Goal: Transaction & Acquisition: Obtain resource

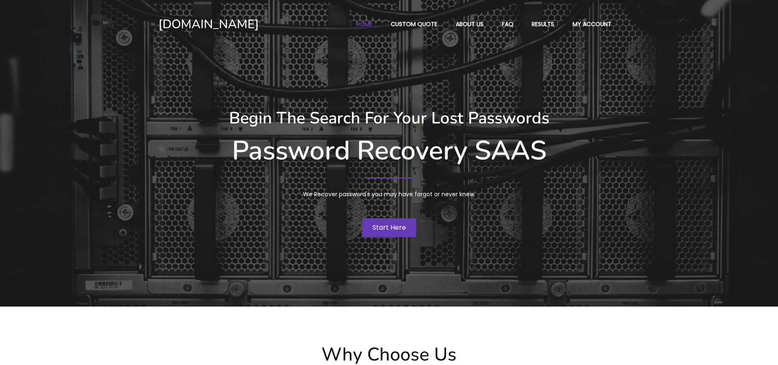
click at [377, 230] on span "Start Here" at bounding box center [388, 226] width 33 height 9
click at [391, 225] on span "Start Here" at bounding box center [388, 226] width 33 height 9
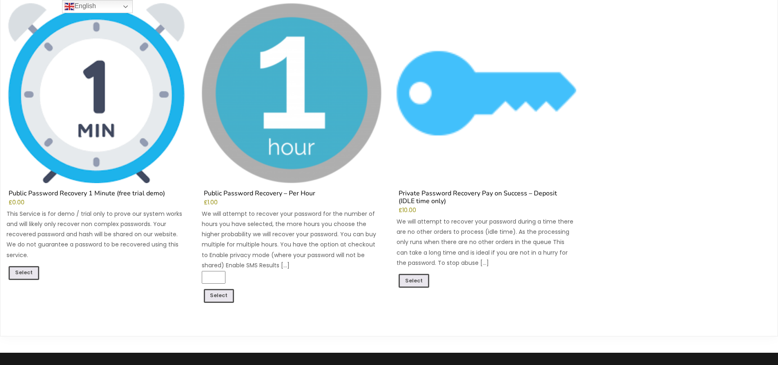
scroll to position [120, 0]
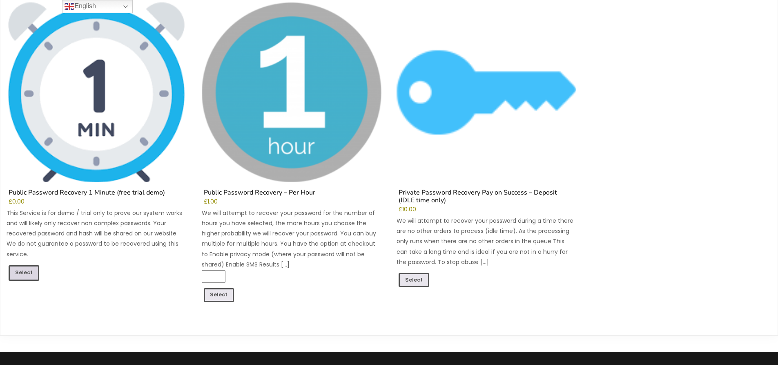
click at [22, 269] on link "Select" at bounding box center [24, 273] width 31 height 16
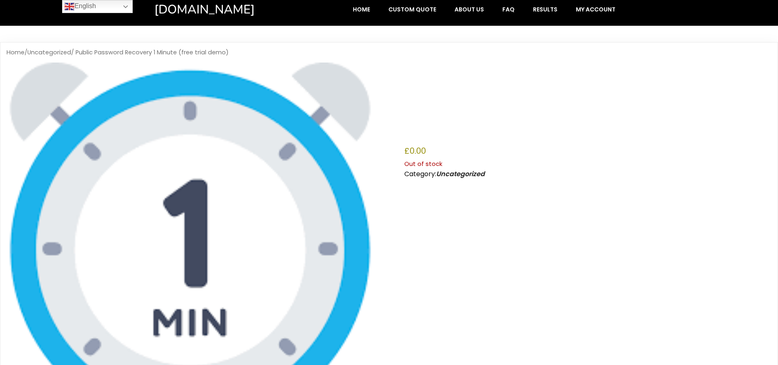
scroll to position [6, 0]
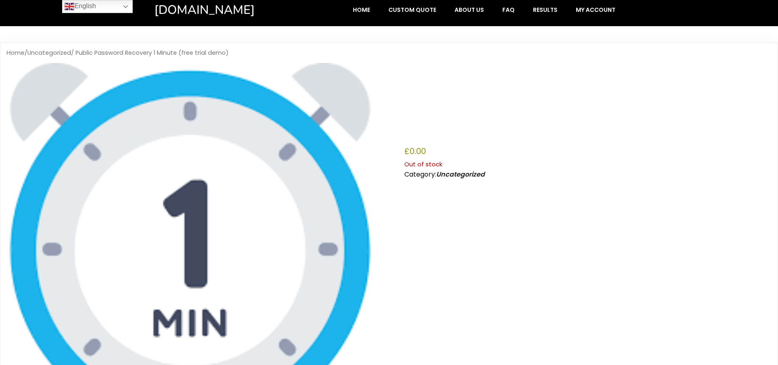
click at [239, 183] on img at bounding box center [190, 246] width 367 height 367
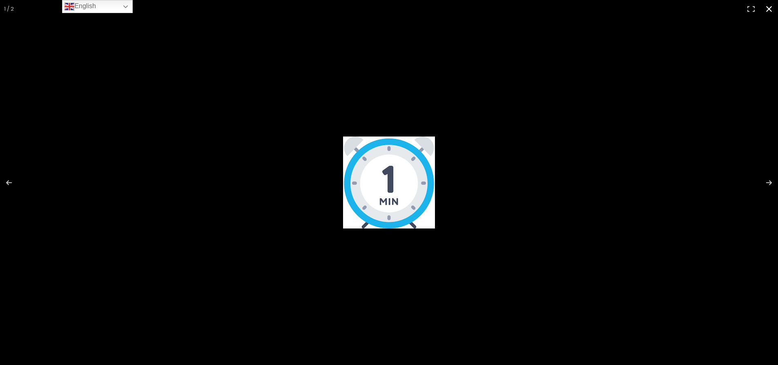
click at [769, 11] on button "Close (Esc)" at bounding box center [769, 9] width 18 height 18
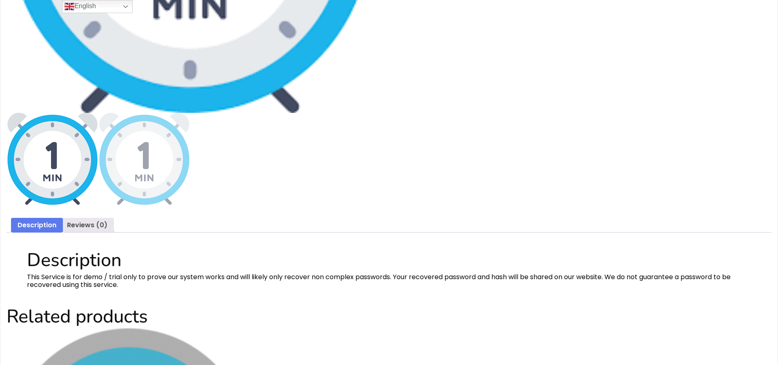
scroll to position [324, 0]
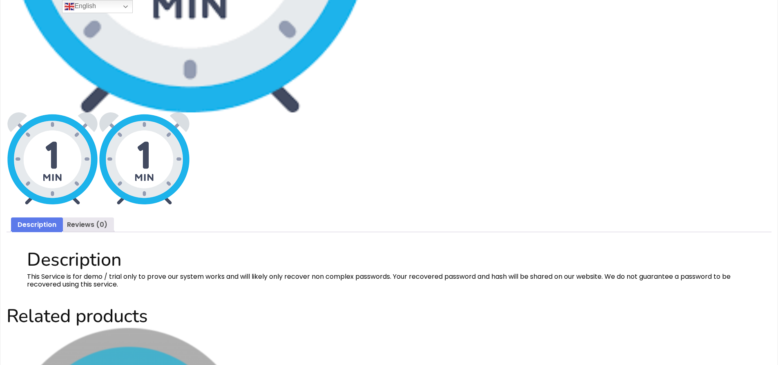
click at [163, 164] on img at bounding box center [144, 158] width 92 height 92
